Goal: Obtain resource: Obtain resource

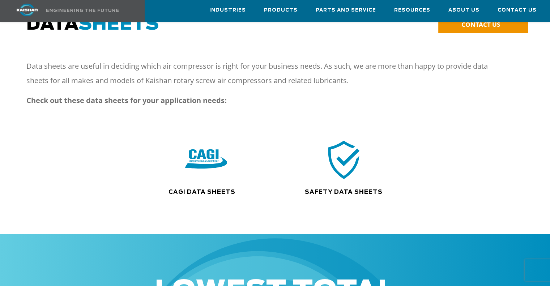
scroll to position [72, 0]
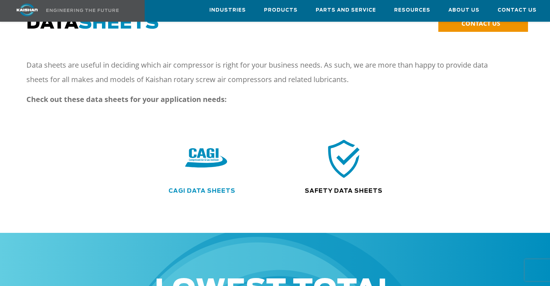
click at [191, 188] on link "CAGI Data Sheets" at bounding box center [201, 191] width 67 height 6
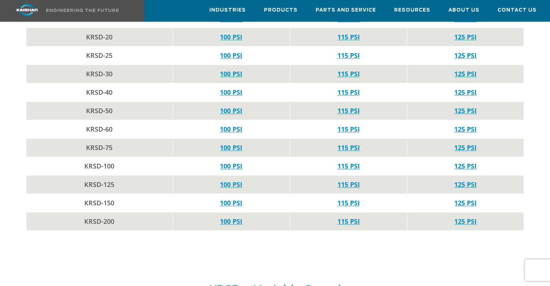
scroll to position [803, 0]
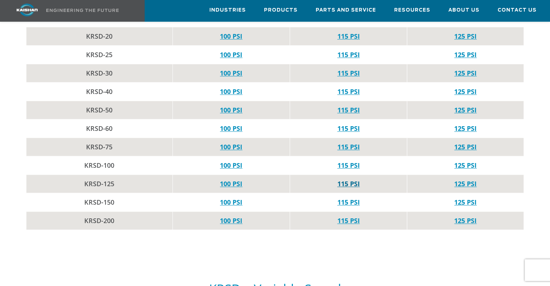
click at [346, 179] on link "115 PSI" at bounding box center [348, 183] width 22 height 9
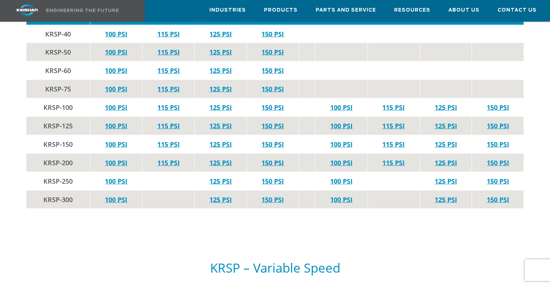
scroll to position [1465, 0]
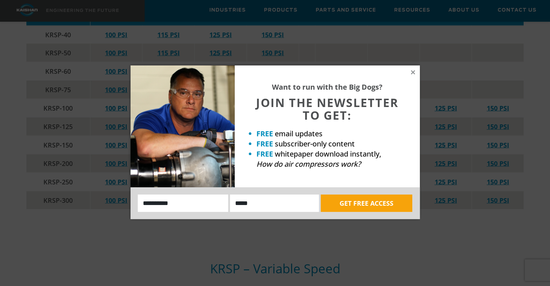
click at [412, 75] on div "Want to run with the Big Dogs? JOIN THE NEWSLETTER TO GET: FREE email updates F…" at bounding box center [327, 126] width 185 height 122
click at [411, 73] on icon at bounding box center [413, 72] width 4 height 4
